Goal: Task Accomplishment & Management: Use online tool/utility

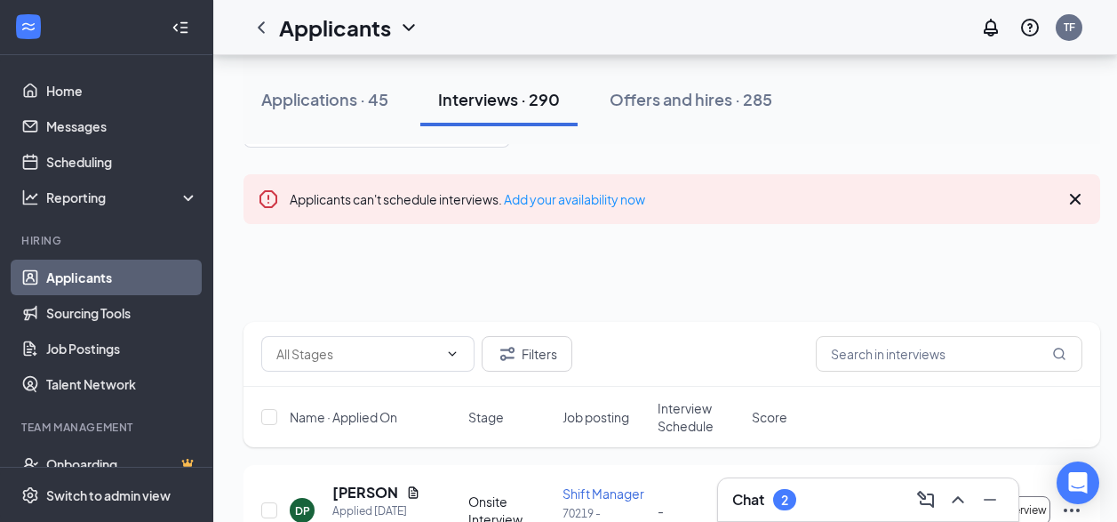
scroll to position [178, 0]
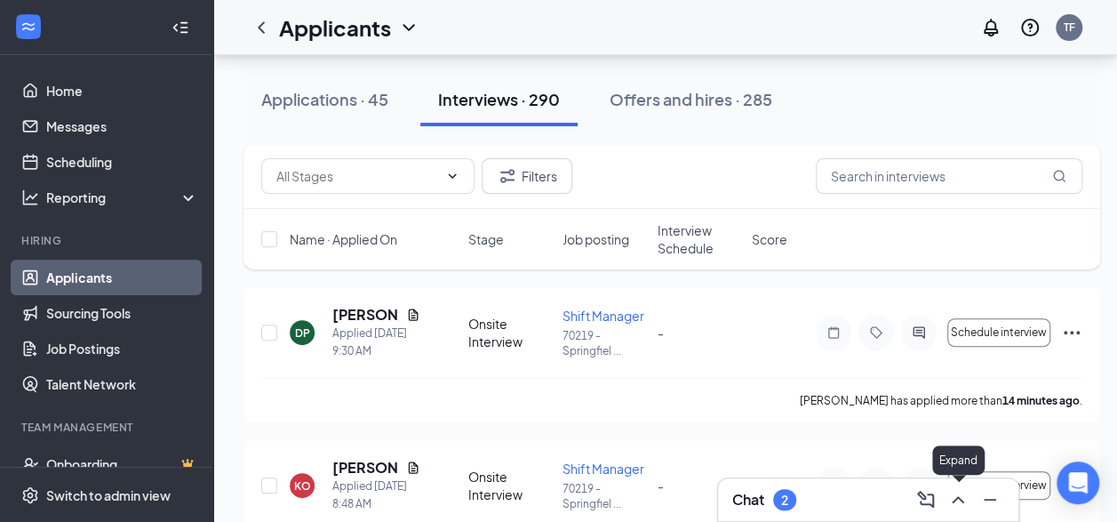
click at [964, 504] on icon "ChevronUp" at bounding box center [957, 499] width 21 height 21
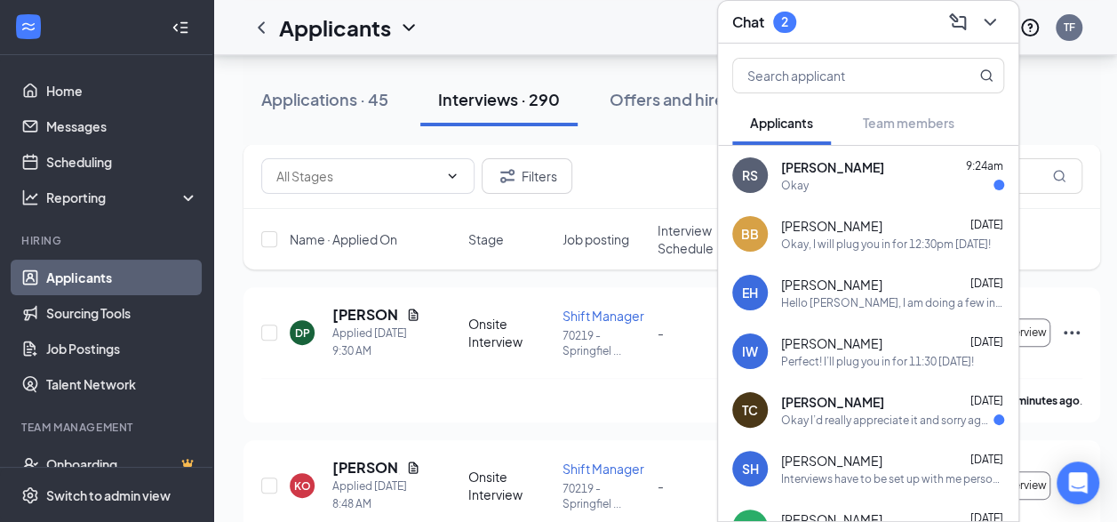
click at [876, 217] on span "[PERSON_NAME]" at bounding box center [831, 226] width 101 height 18
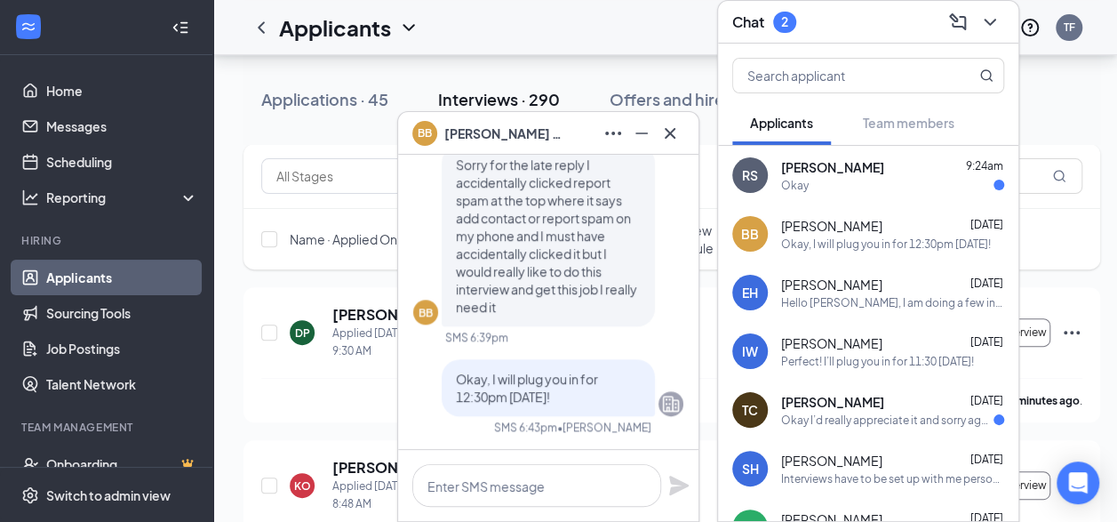
click at [892, 412] on div "Okay I’d really appreciate it and sorry again for the inconvenience" at bounding box center [887, 419] width 212 height 15
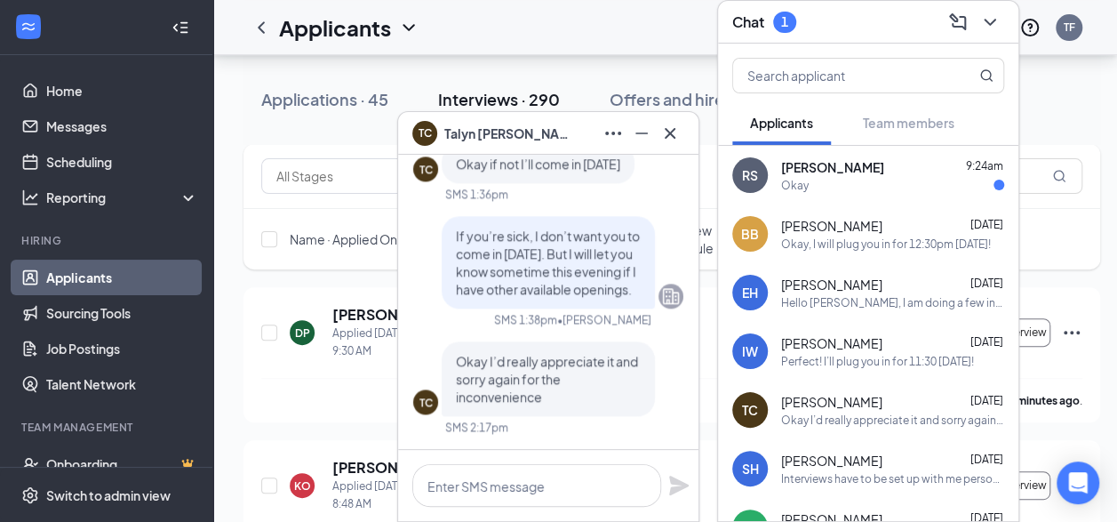
click at [779, 160] on div "RS [PERSON_NAME] 9:24am Okay" at bounding box center [868, 175] width 300 height 59
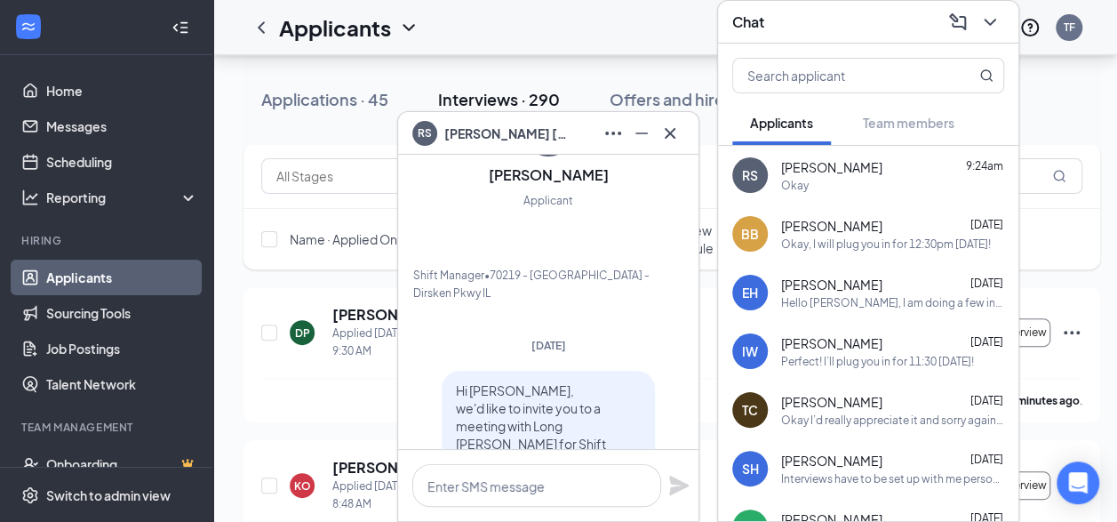
scroll to position [-355, 0]
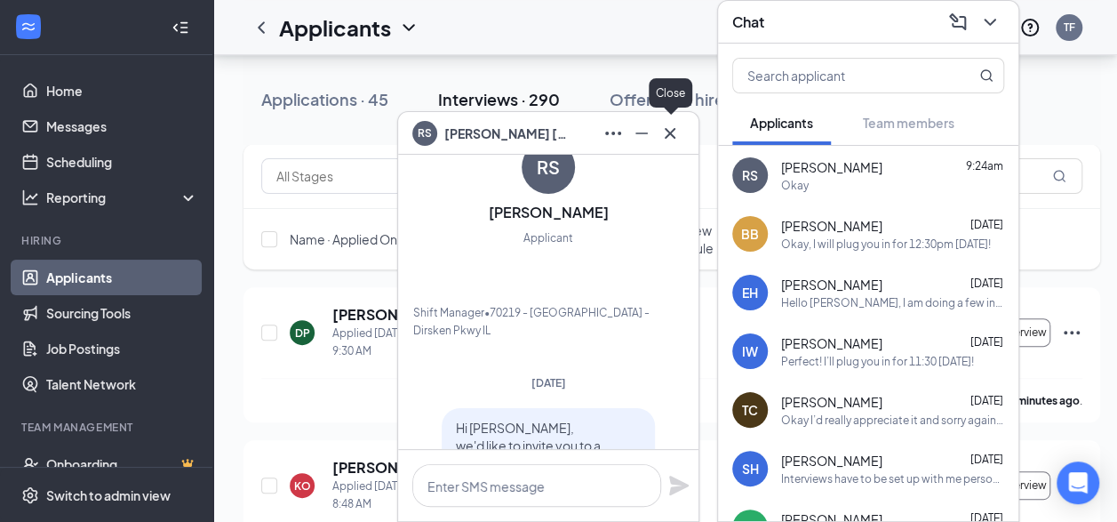
click at [668, 133] on icon "Cross" at bounding box center [670, 132] width 11 height 11
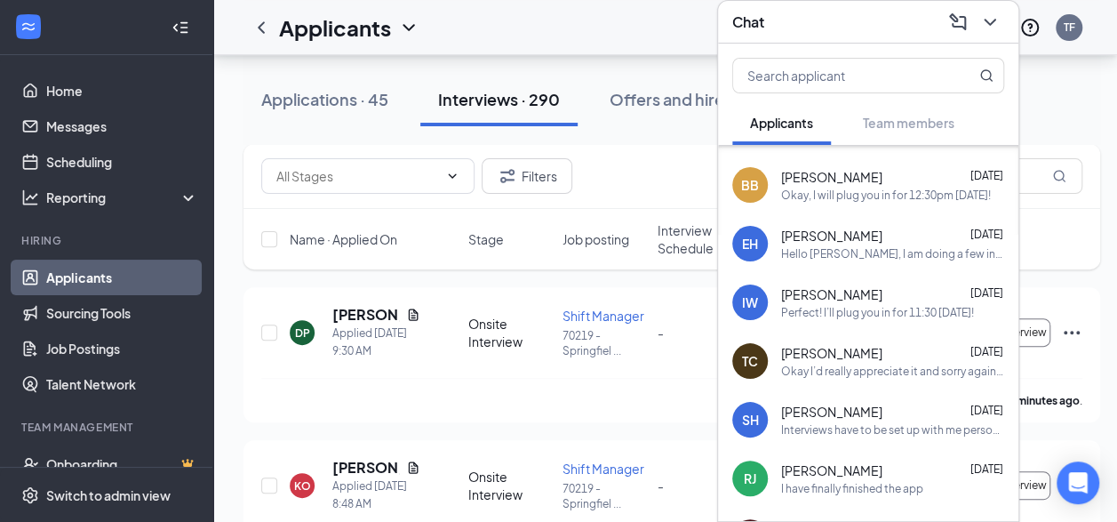
scroll to position [89, 0]
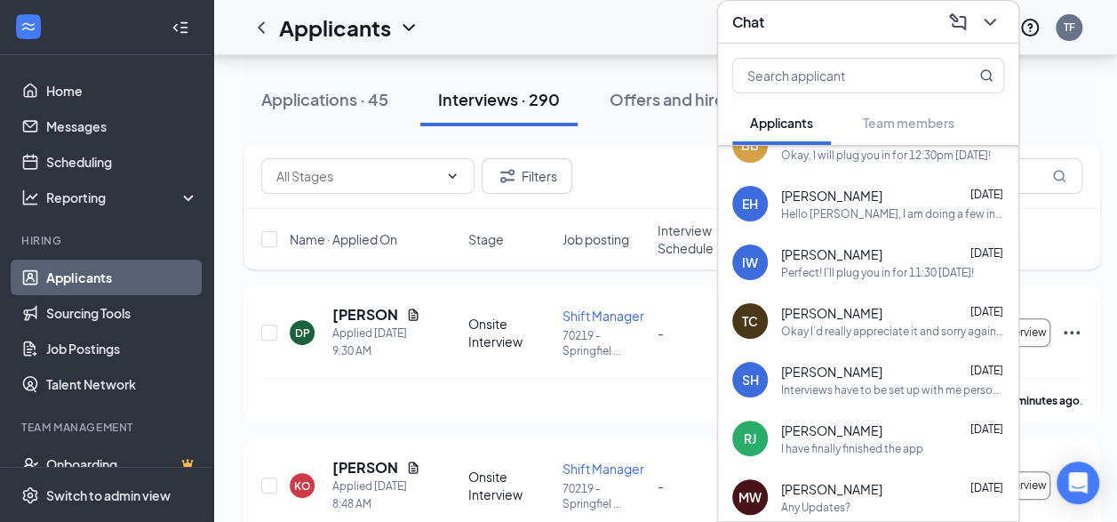
click at [887, 382] on div "Interviews have to be set up with me personally, and I do not have openings [DA…" at bounding box center [892, 389] width 223 height 15
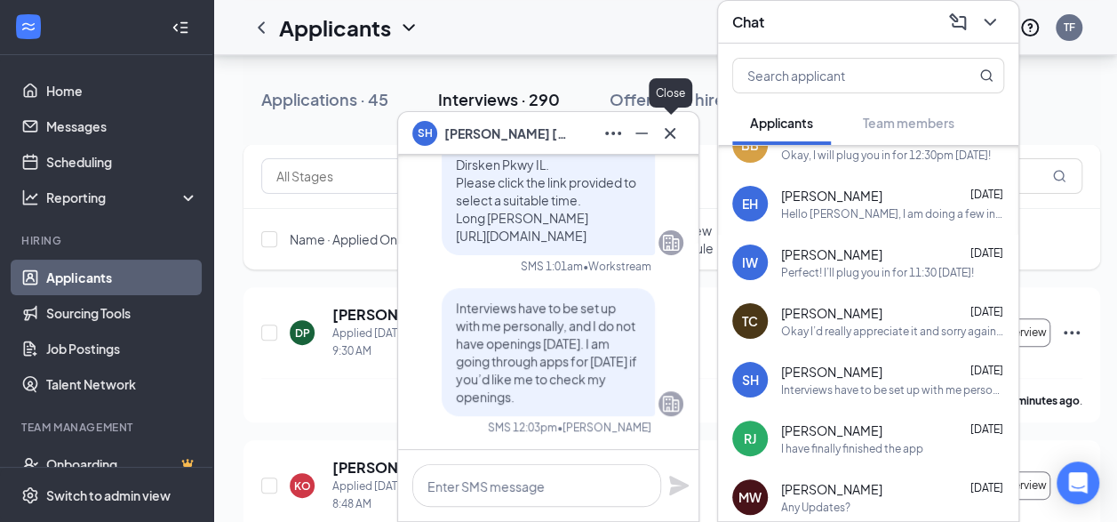
click at [664, 129] on icon "Cross" at bounding box center [669, 133] width 21 height 21
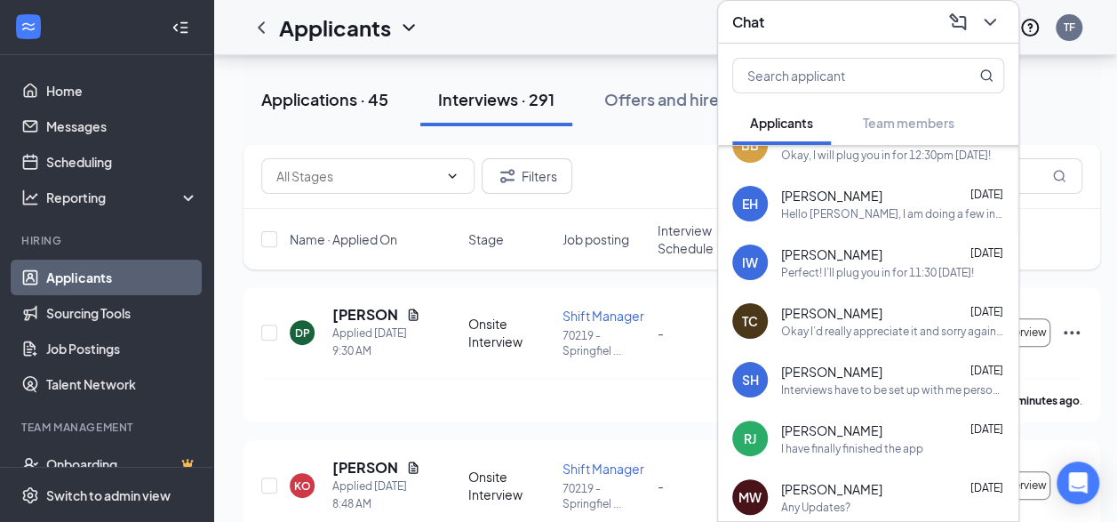
click at [346, 99] on div "Applications · 45" at bounding box center [324, 99] width 127 height 22
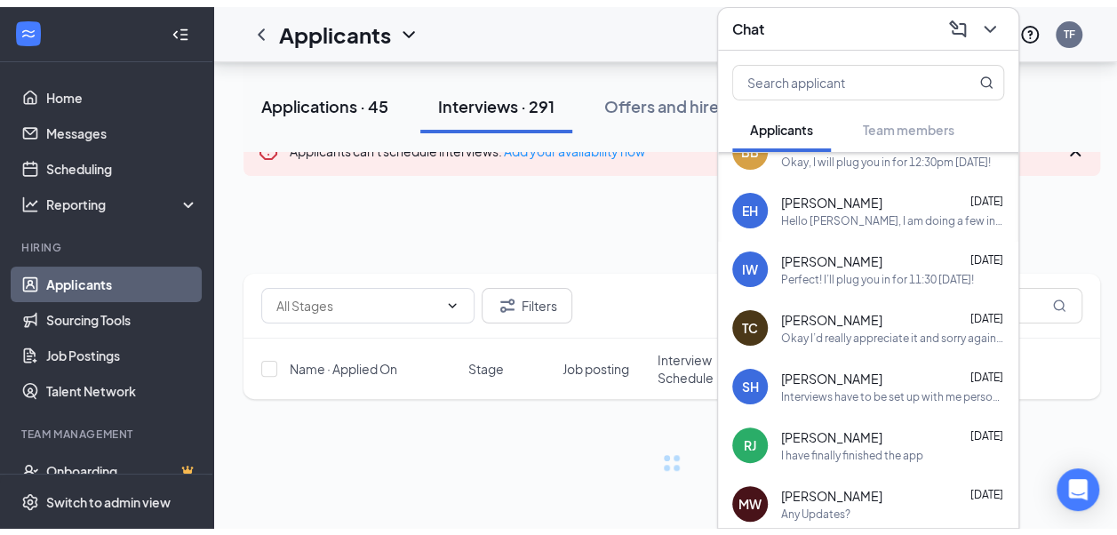
scroll to position [23, 0]
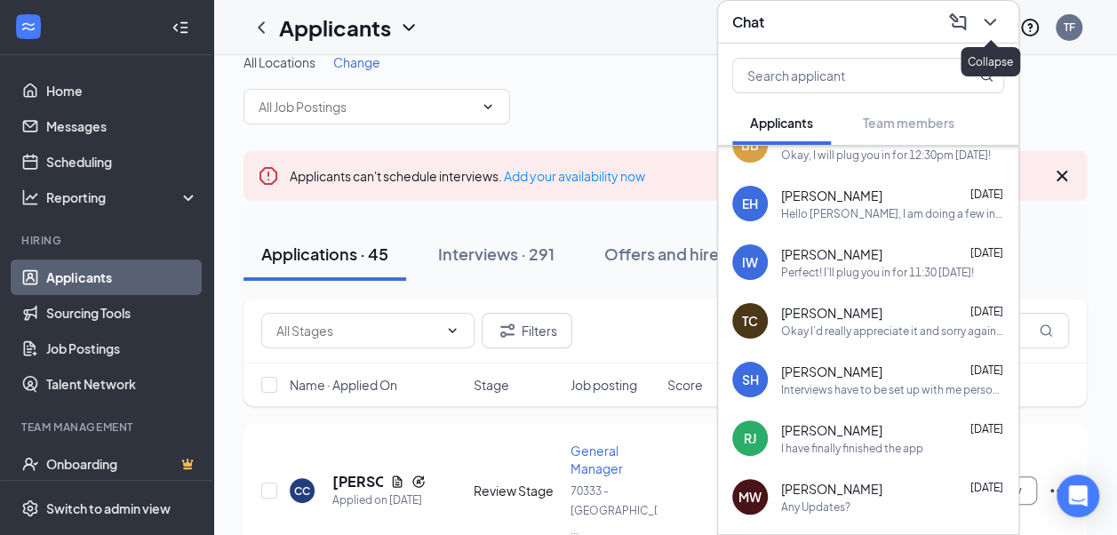
click at [990, 20] on icon "ChevronDown" at bounding box center [989, 22] width 21 height 21
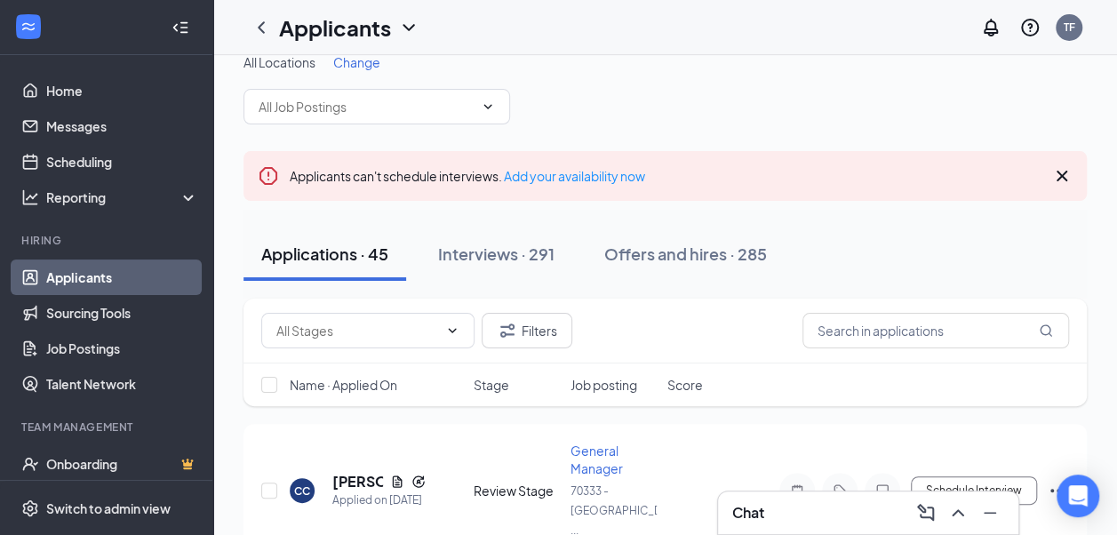
scroll to position [0, 0]
click at [512, 251] on div "Interviews · 291" at bounding box center [496, 254] width 116 height 22
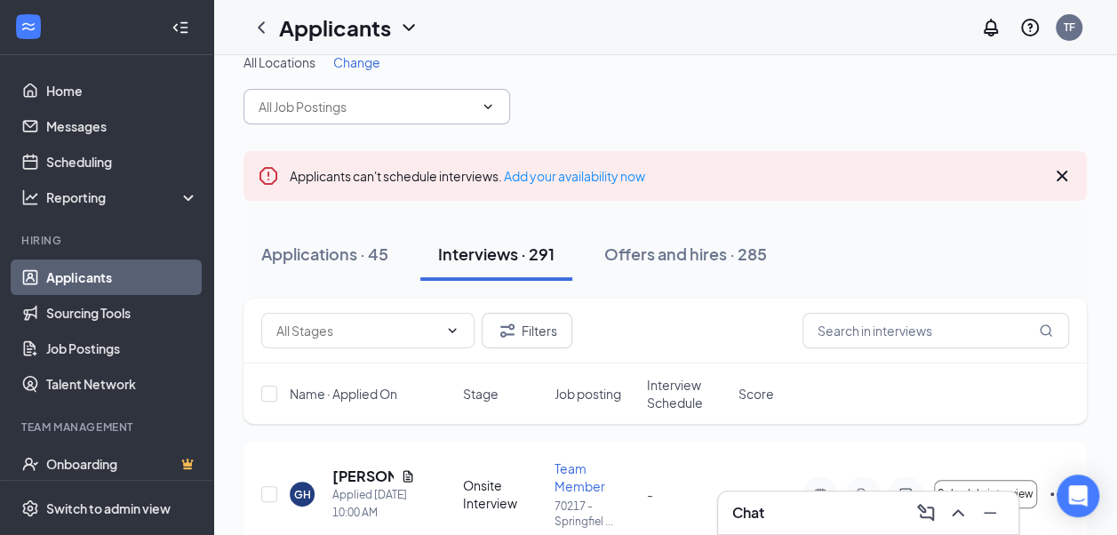
click at [384, 106] on input "text" at bounding box center [366, 107] width 215 height 20
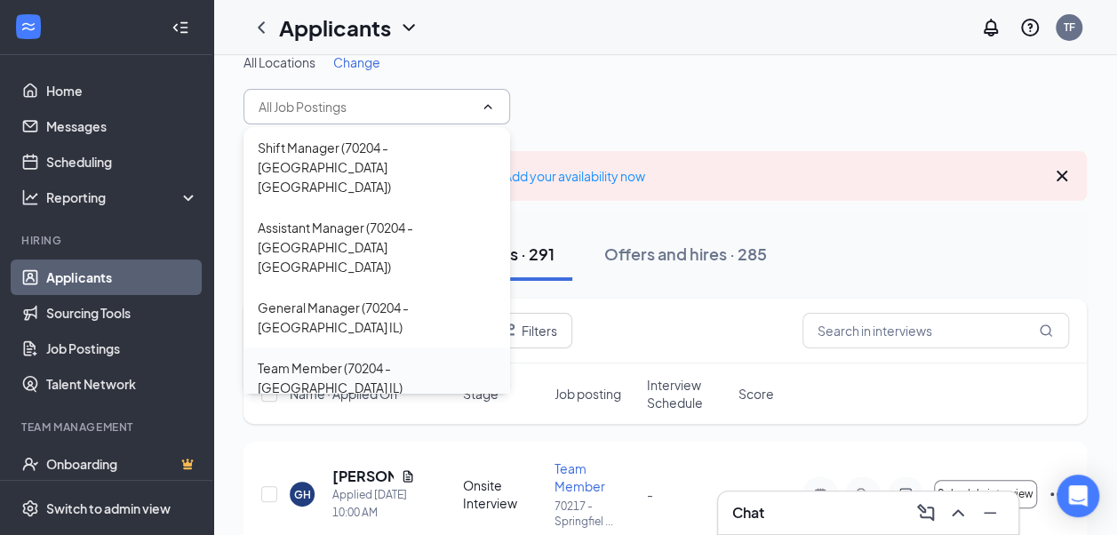
click at [373, 358] on div "Team Member (70204 - [GEOGRAPHIC_DATA] IL)" at bounding box center [377, 377] width 238 height 39
type input "Team Member (70204 - [GEOGRAPHIC_DATA] IL)"
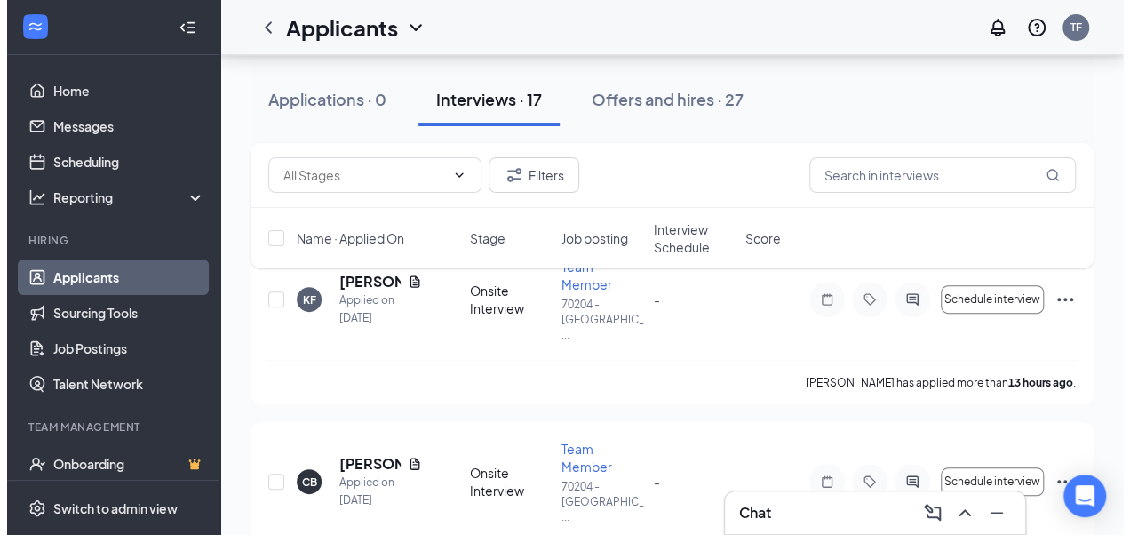
scroll to position [227, 0]
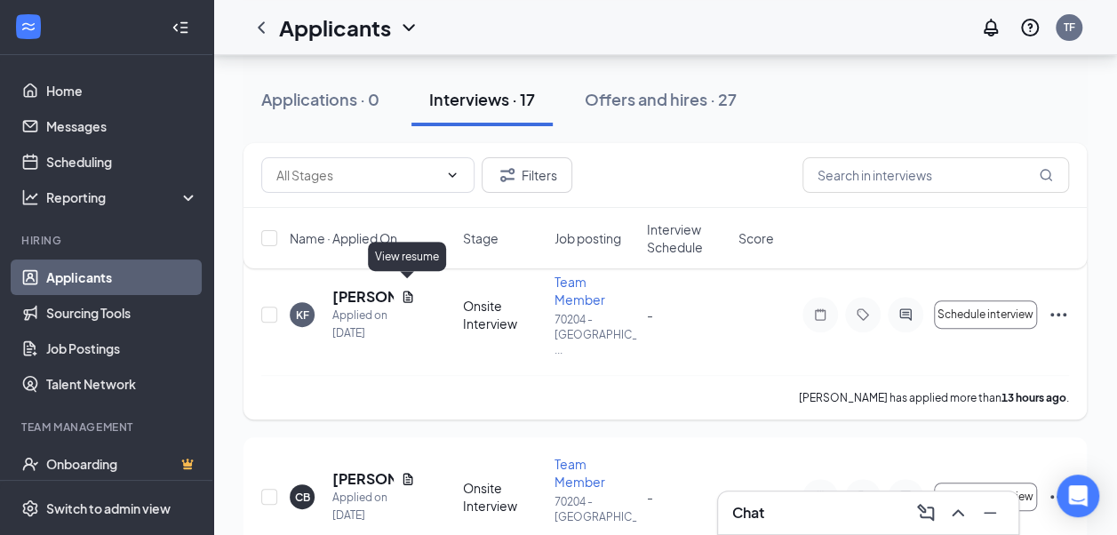
click at [404, 290] on icon "Document" at bounding box center [408, 297] width 14 height 14
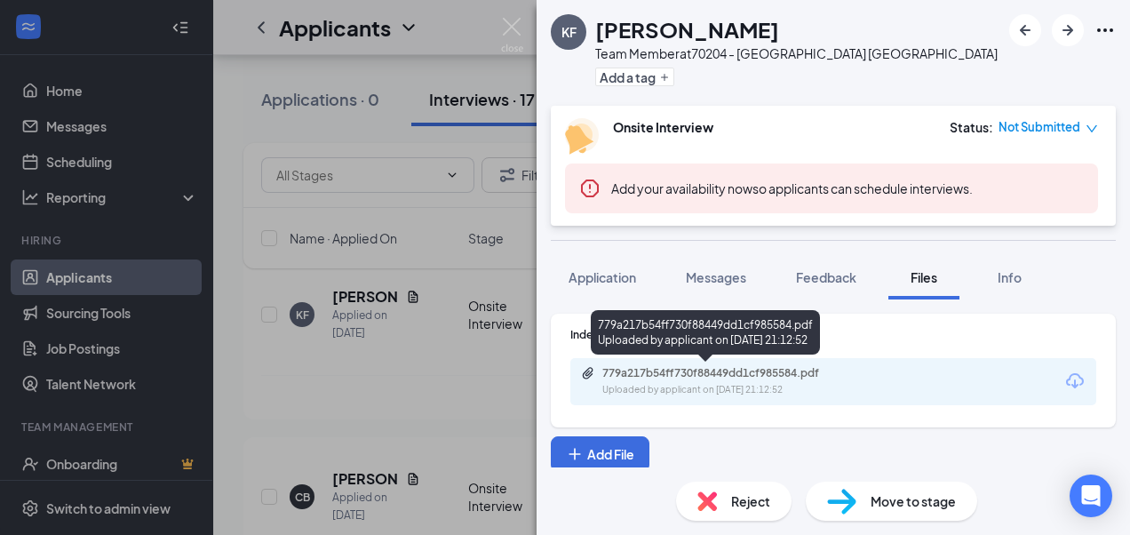
click at [781, 377] on div "779a217b54ff730f88449dd1cf985584.pdf" at bounding box center [726, 373] width 249 height 14
